Goal: Transaction & Acquisition: Book appointment/travel/reservation

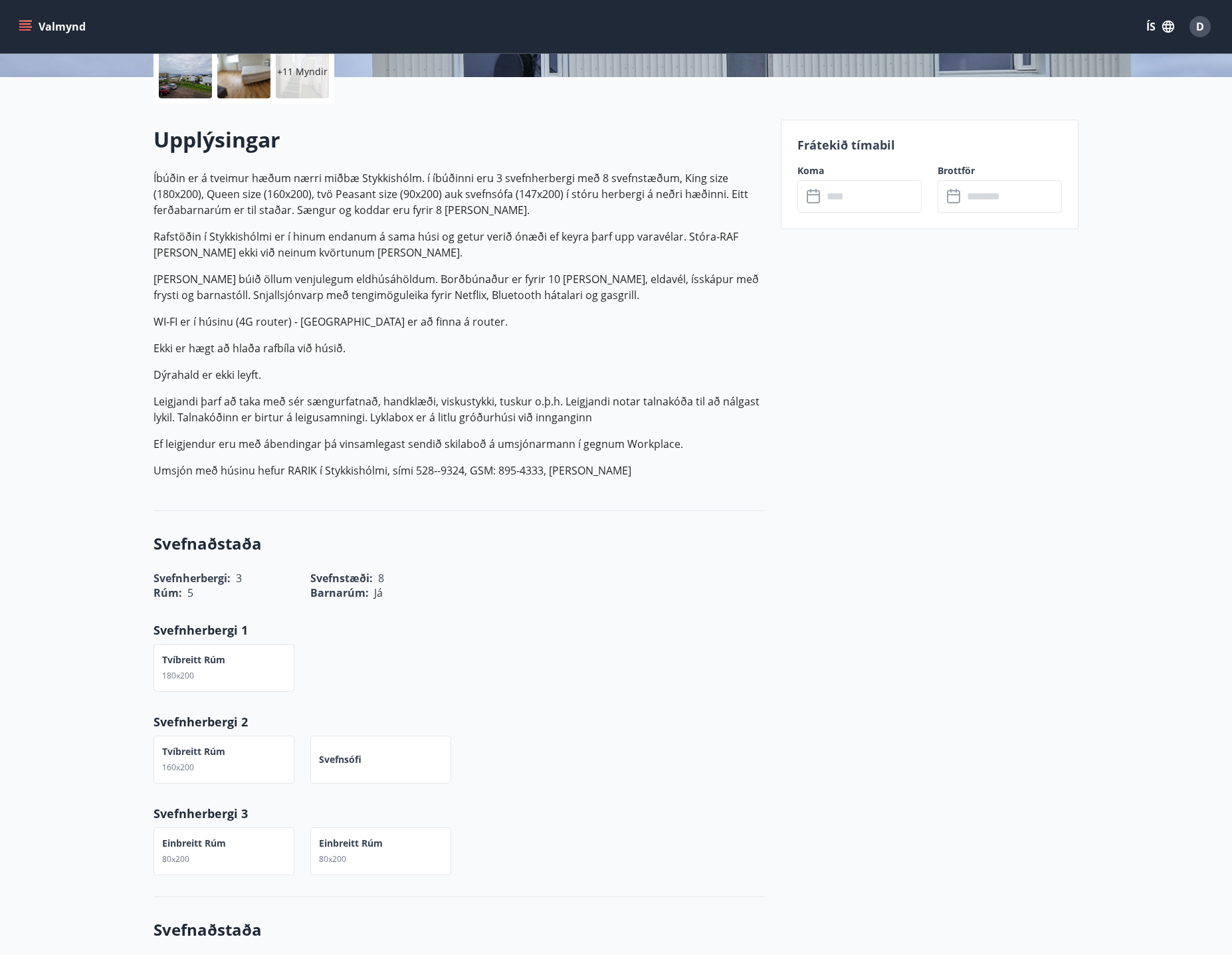
scroll to position [199, 0]
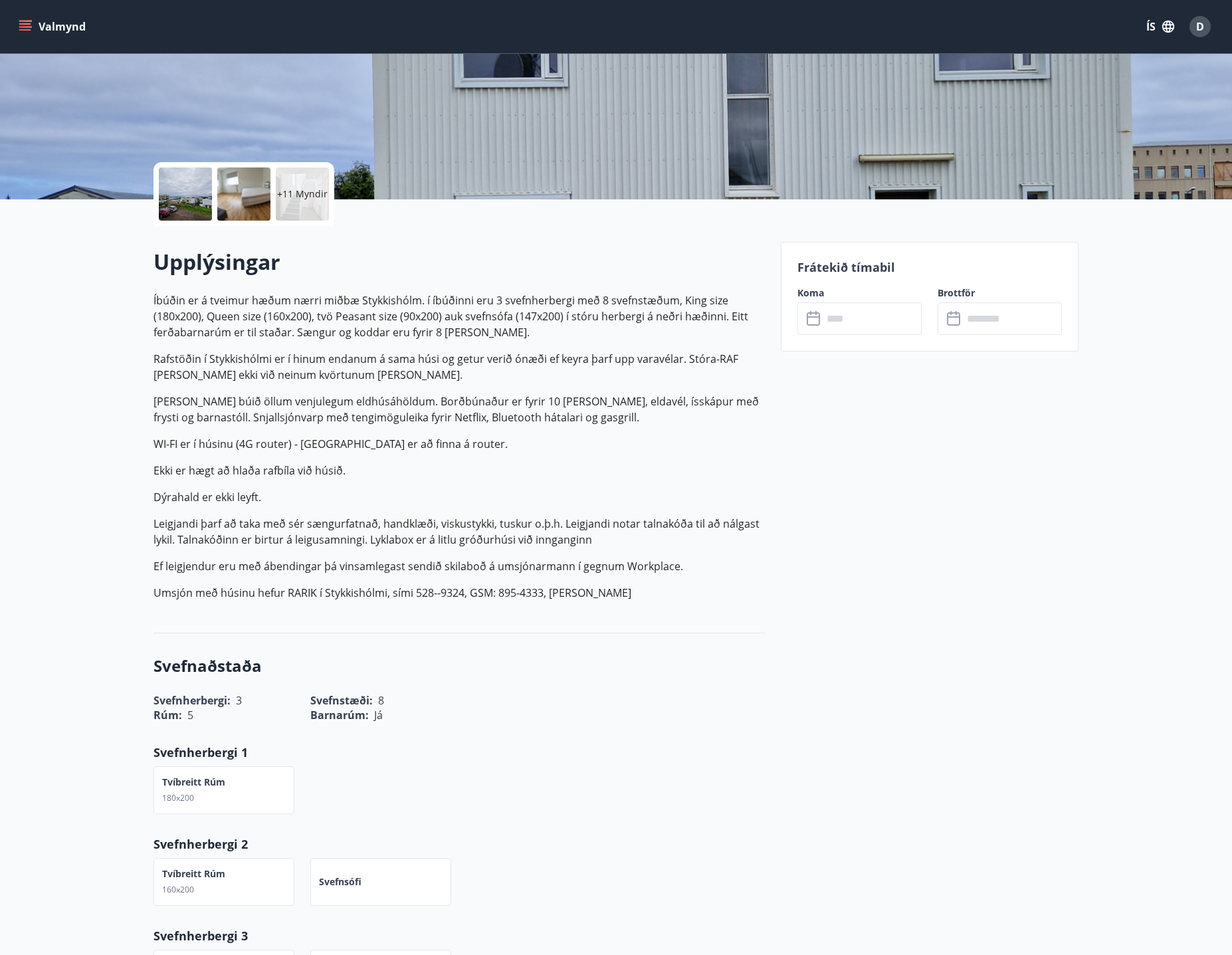
click at [839, 313] on input "text" at bounding box center [872, 319] width 99 height 32
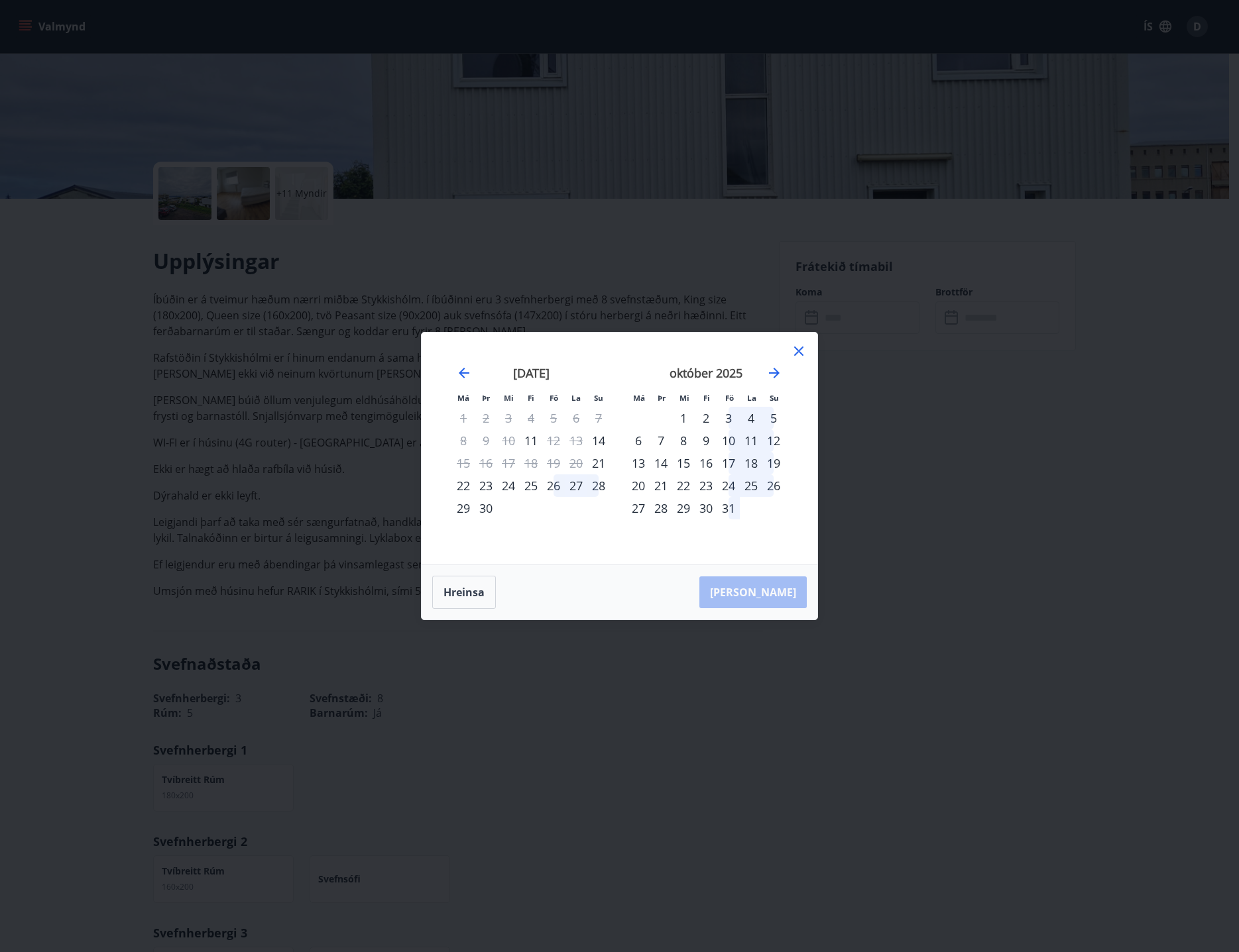
click at [729, 443] on div "10" at bounding box center [729, 440] width 23 height 23
click at [642, 465] on div "13" at bounding box center [638, 463] width 23 height 23
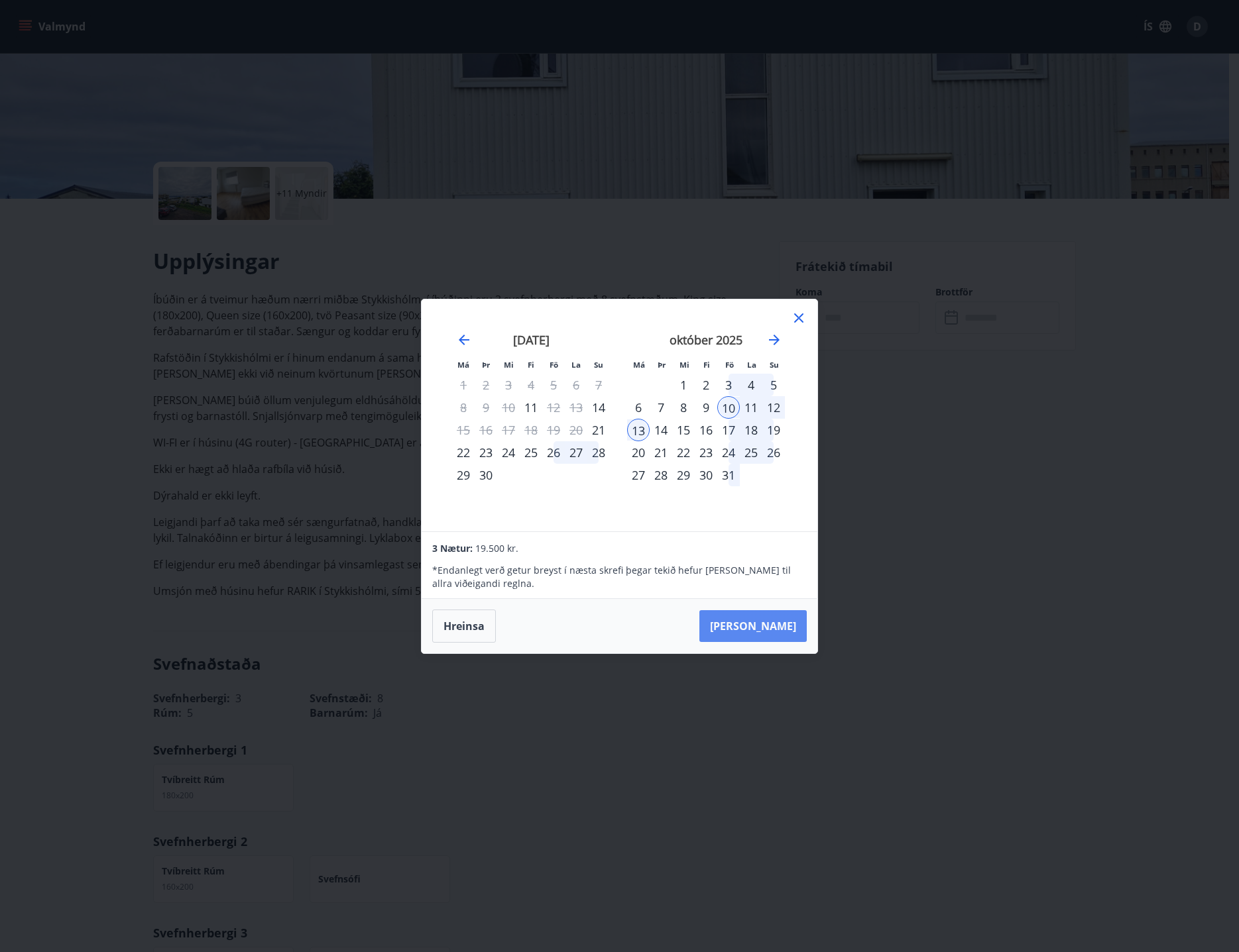
click at [772, 628] on button "[PERSON_NAME]" at bounding box center [752, 626] width 107 height 32
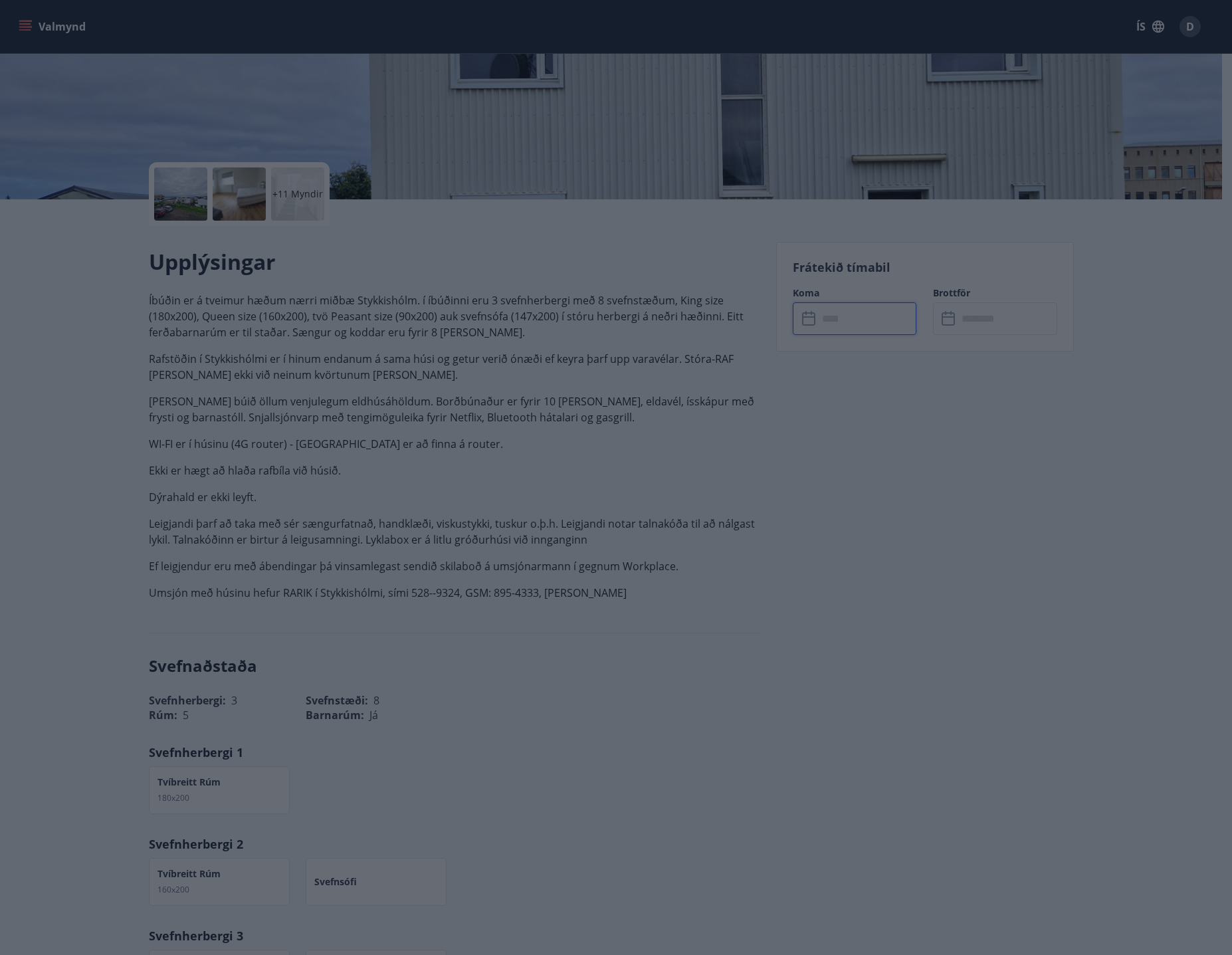
type input "******"
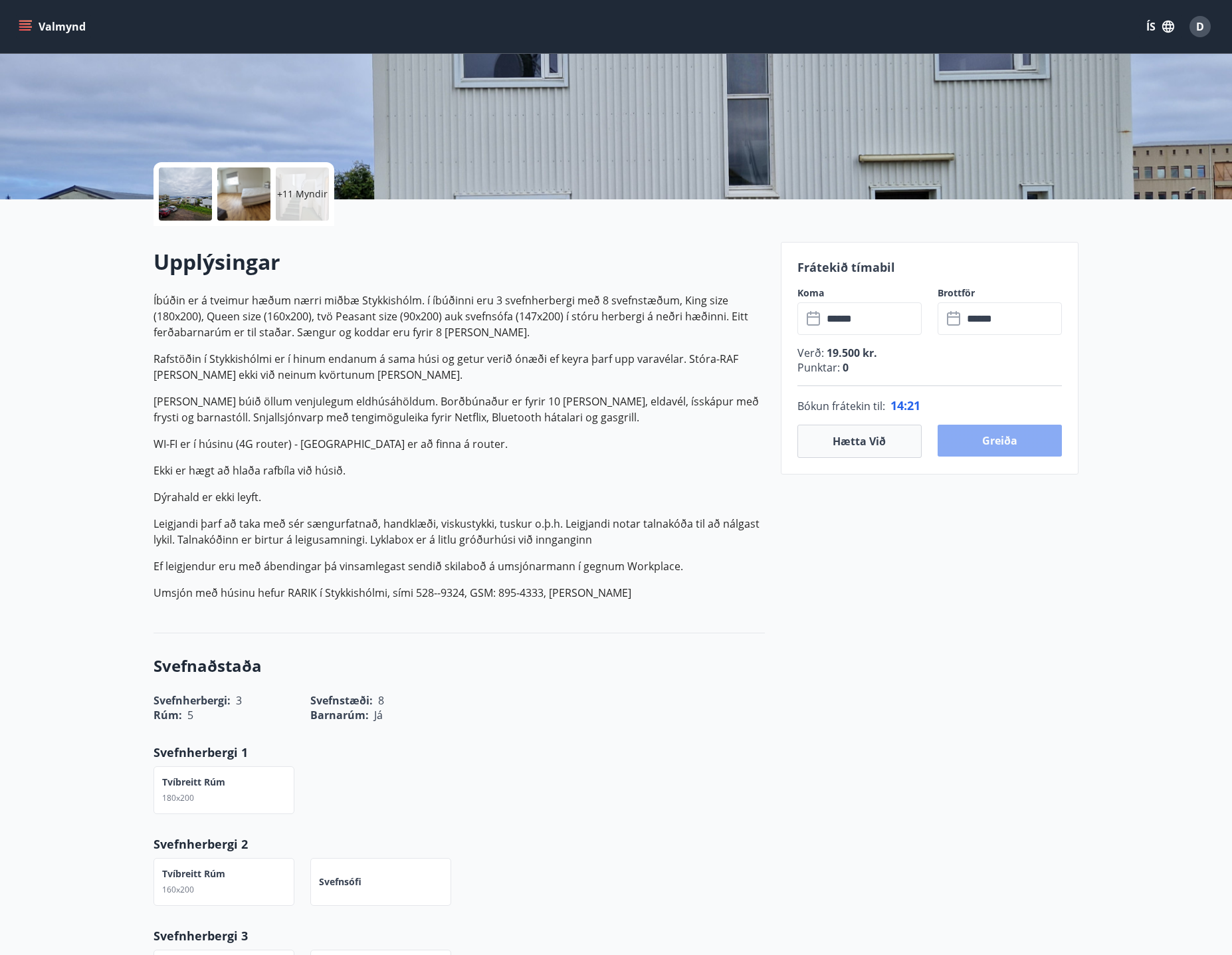
click at [1009, 453] on button "Greiða" at bounding box center [1000, 441] width 125 height 32
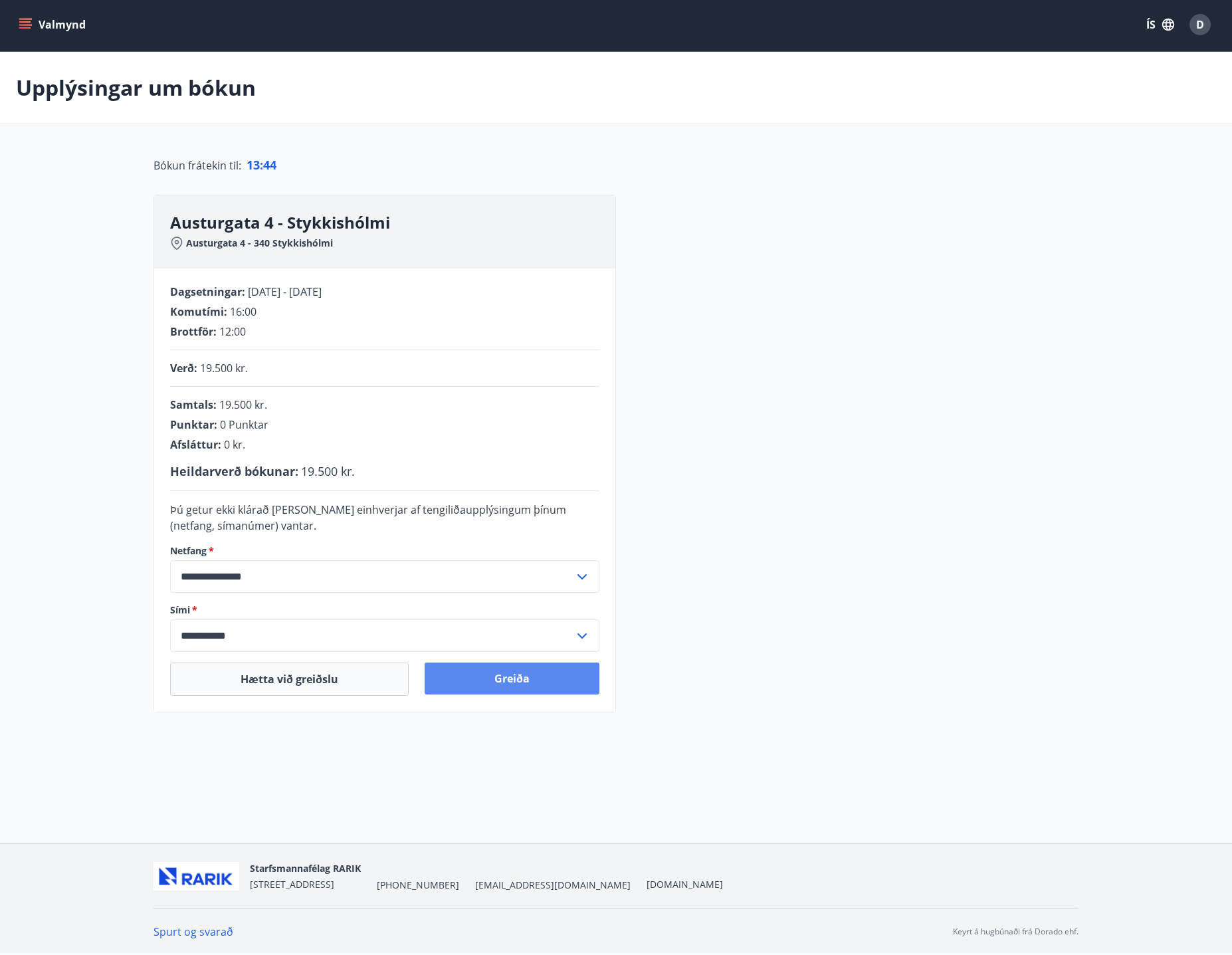
click at [521, 679] on button "Greiða" at bounding box center [512, 679] width 175 height 32
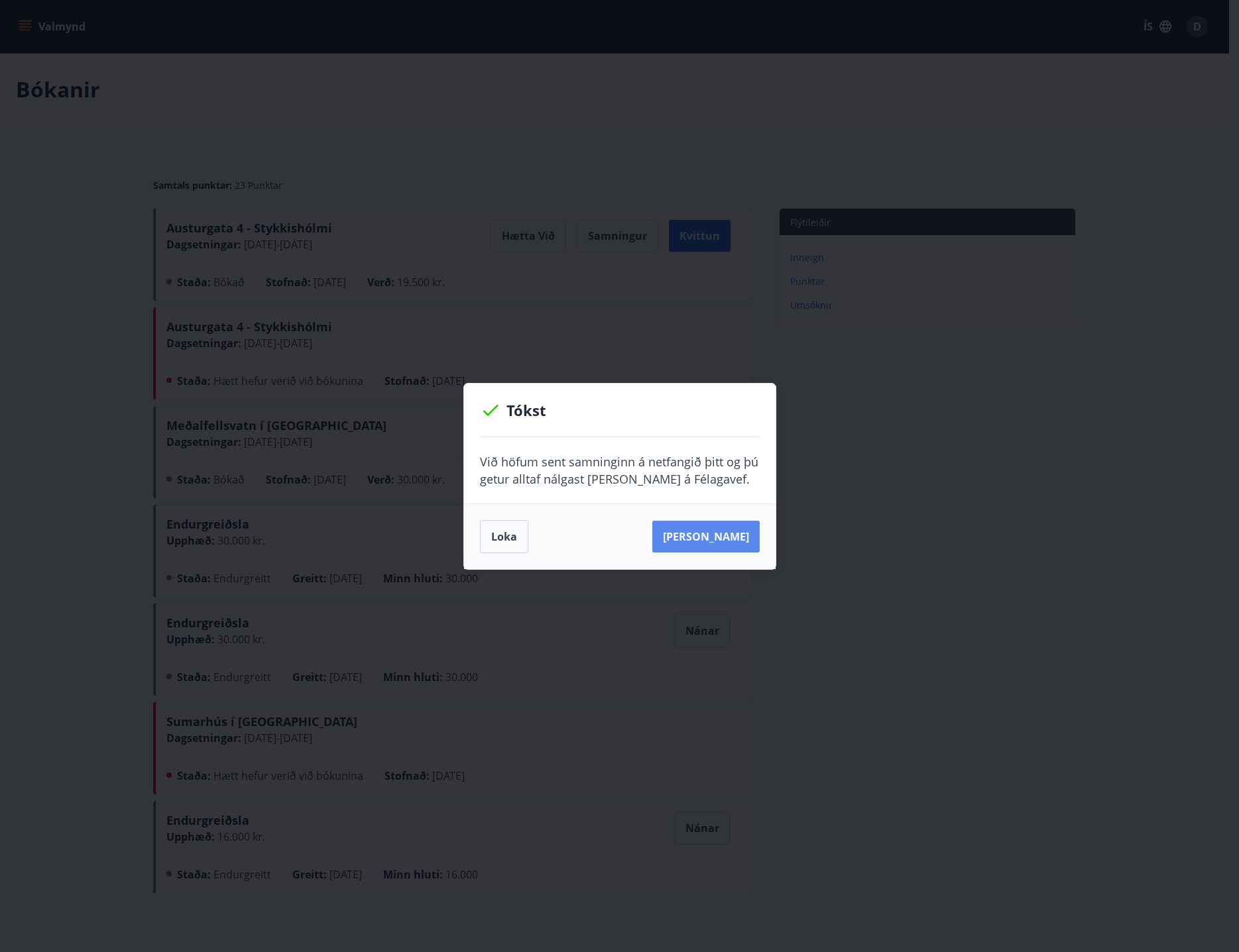
click at [723, 541] on button "[PERSON_NAME]" at bounding box center [706, 536] width 107 height 32
click at [505, 534] on button "Loka" at bounding box center [504, 536] width 48 height 33
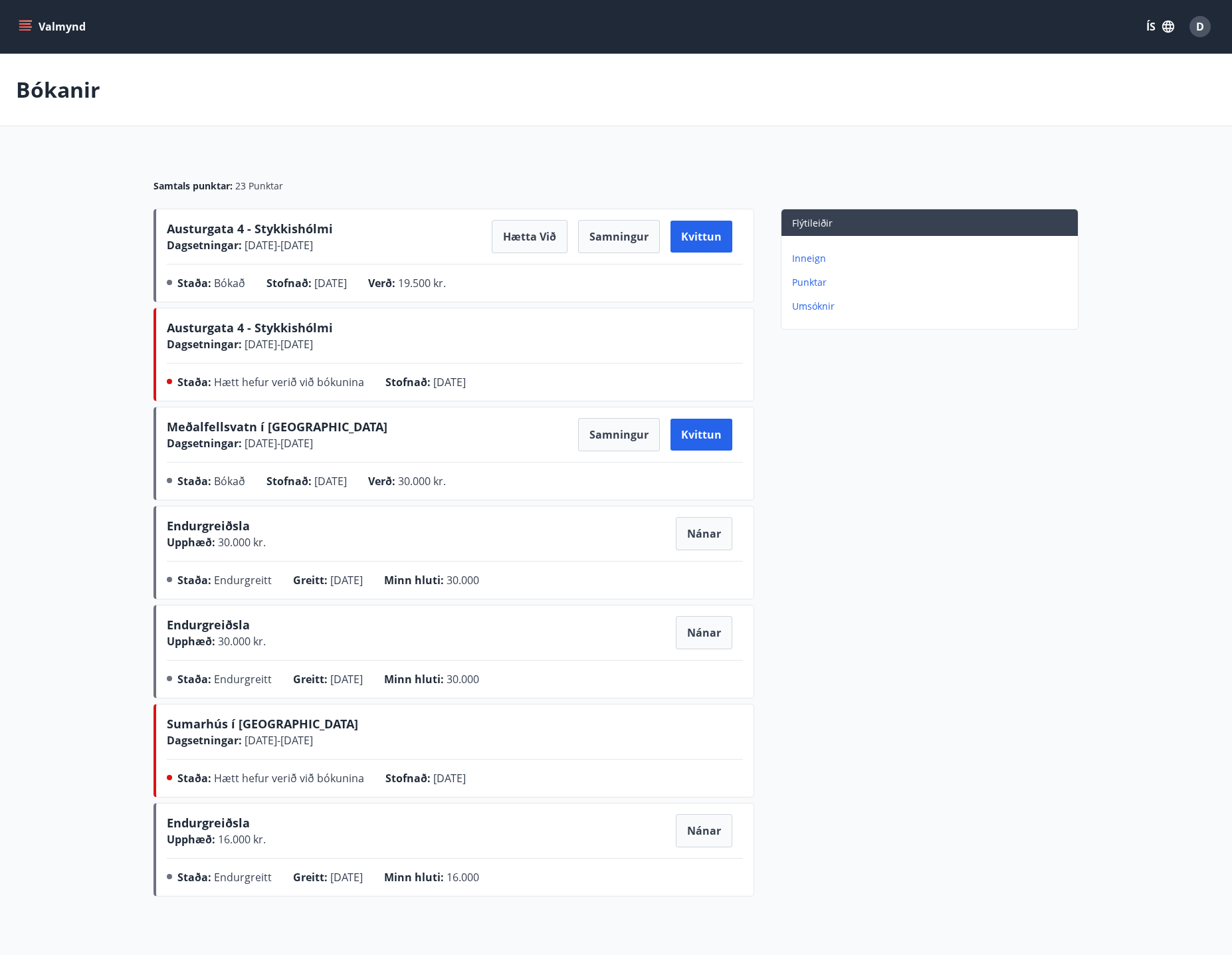
click at [815, 283] on p "Punktar" at bounding box center [932, 282] width 280 height 14
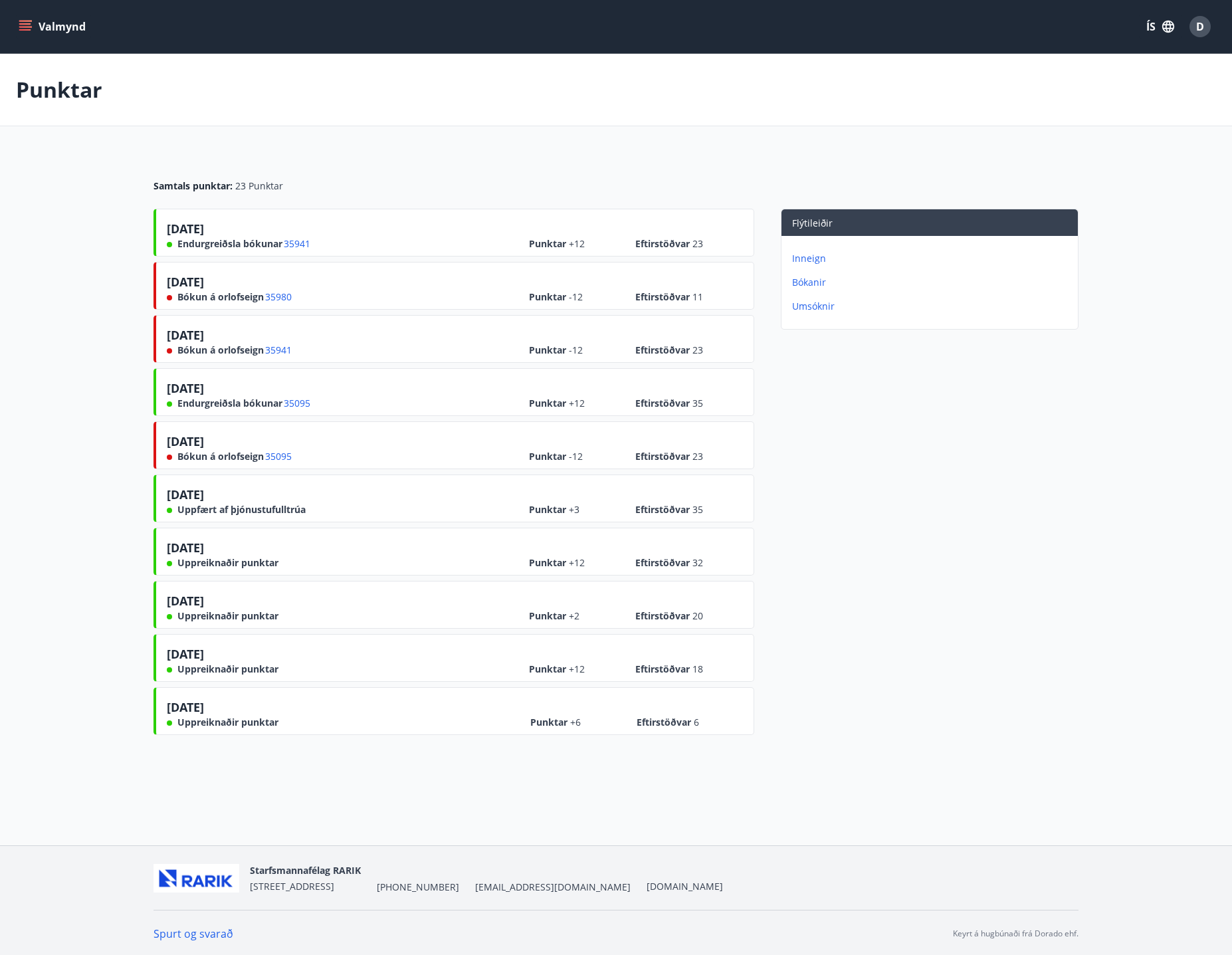
click at [282, 297] on span "35980" at bounding box center [278, 297] width 26 height 14
click at [806, 259] on p "Inneign" at bounding box center [932, 258] width 280 height 14
